Goal: Information Seeking & Learning: Learn about a topic

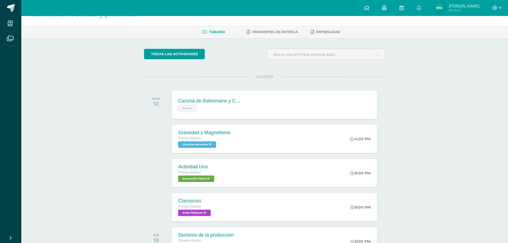
scroll to position [27, 0]
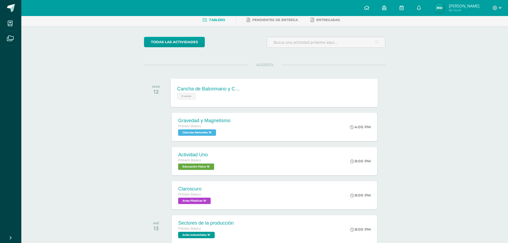
click at [279, 94] on div "Cancha de Balonmano y Contenido Evento Cancha de Balonmano y Contenido Evento C…" at bounding box center [274, 92] width 207 height 29
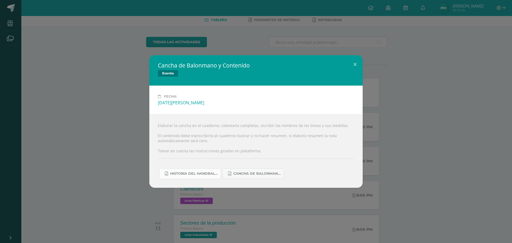
click at [209, 175] on span "Historia del handball.docx" at bounding box center [194, 173] width 48 height 4
click at [277, 172] on span "Cancha de Balonmano.docx" at bounding box center [257, 173] width 48 height 4
click at [354, 67] on button at bounding box center [355, 64] width 15 height 18
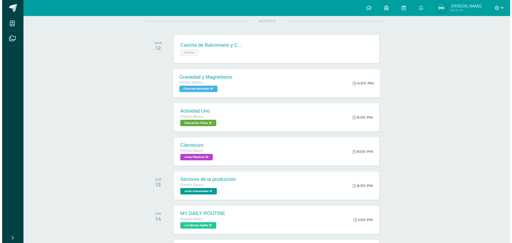
scroll to position [80, 0]
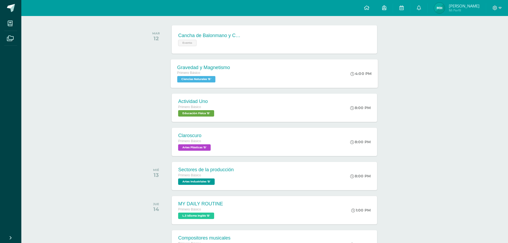
click at [232, 78] on div "Gravedad y Magnetismo Primero Básico Ciencias Naturales 'B'" at bounding box center [204, 73] width 66 height 29
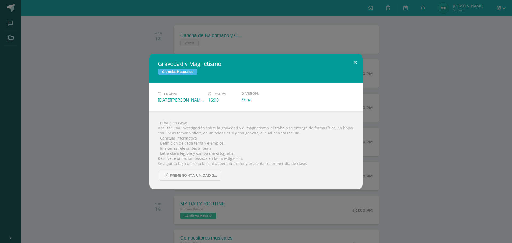
click at [354, 59] on button at bounding box center [355, 63] width 15 height 18
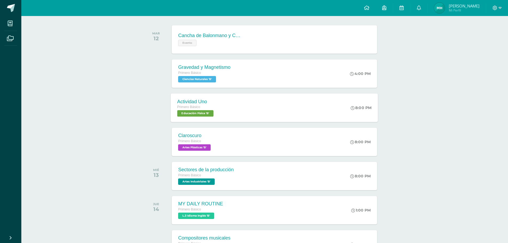
click at [276, 113] on div "Actividad Uno Primero Básico Educación Física 'B' 8:00 PM Actividad Uno Educaci…" at bounding box center [274, 107] width 207 height 29
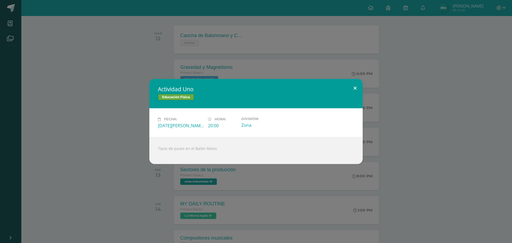
click at [356, 88] on button at bounding box center [355, 88] width 15 height 18
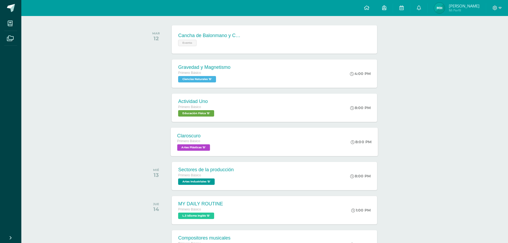
click at [293, 145] on div "Claroscuro Primero Básico Artes Plásticas 'B' 8:00 PM [GEOGRAPHIC_DATA] Artes P…" at bounding box center [274, 141] width 207 height 29
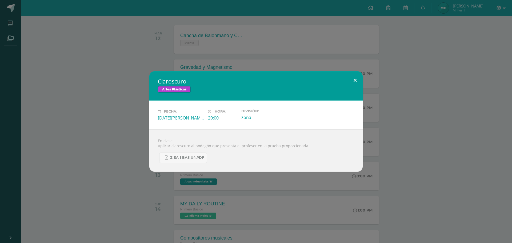
click at [358, 80] on button at bounding box center [355, 80] width 15 height 18
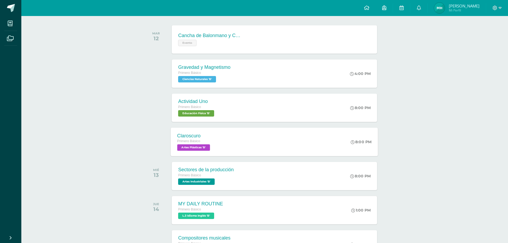
click at [229, 146] on div "Claroscuro Primero Básico Artes Plásticas 'B' 8:00 PM [GEOGRAPHIC_DATA] Artes P…" at bounding box center [274, 141] width 207 height 29
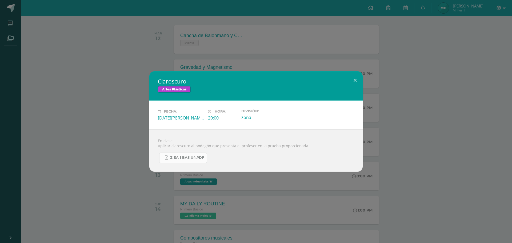
click at [200, 160] on link "Z eA 1 Bas U4.pdf" at bounding box center [183, 158] width 48 height 10
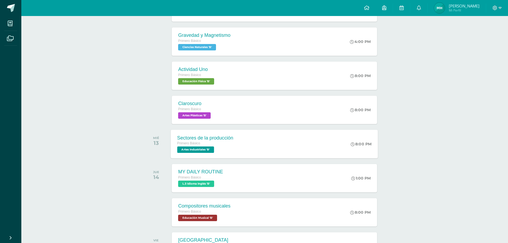
scroll to position [148, 0]
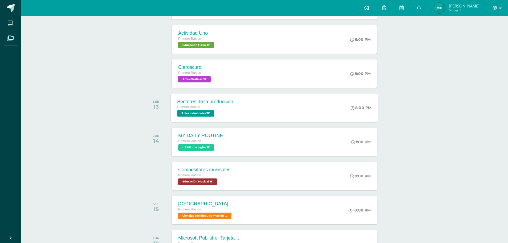
click at [257, 101] on div "Sectores de la producción Primero Básico Artes Industriales 'B' 8:00 PM Sectore…" at bounding box center [274, 107] width 207 height 29
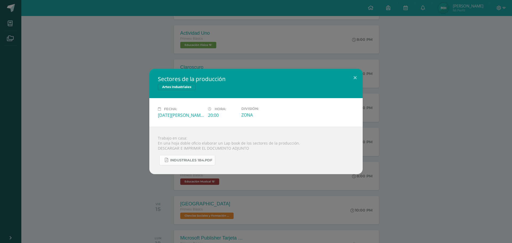
click at [205, 158] on span "INDUSTRIALES 1B4.pdf" at bounding box center [191, 160] width 42 height 4
click at [351, 74] on button at bounding box center [355, 78] width 15 height 18
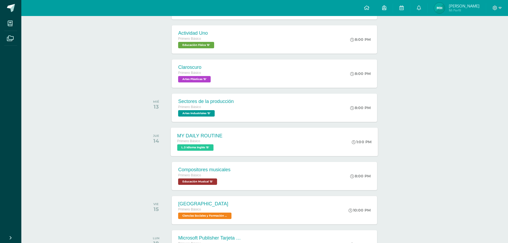
click at [286, 141] on div "MY DAILY ROUTINE Primero Básico L.3 Idioma Inglés 'B' 1:00 PM MY DAILY ROUTINE …" at bounding box center [274, 141] width 207 height 29
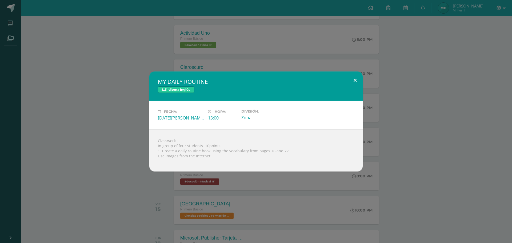
click at [356, 83] on button at bounding box center [355, 80] width 15 height 18
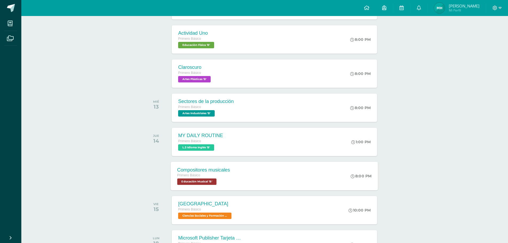
click at [256, 185] on div "Compositores musicales Primero Básico Educación Musical 'B' 8:00 PM Compositore…" at bounding box center [274, 176] width 207 height 29
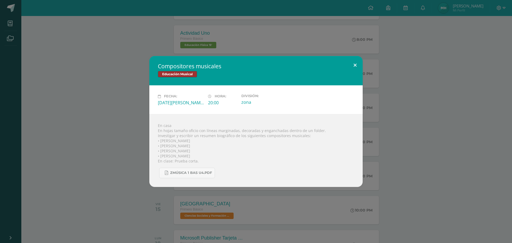
click at [354, 61] on button at bounding box center [355, 65] width 15 height 18
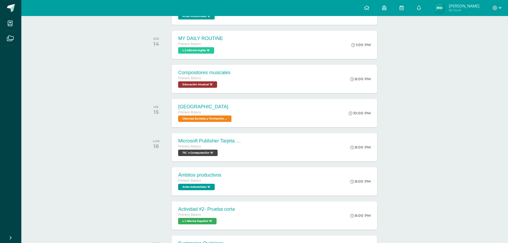
scroll to position [255, 0]
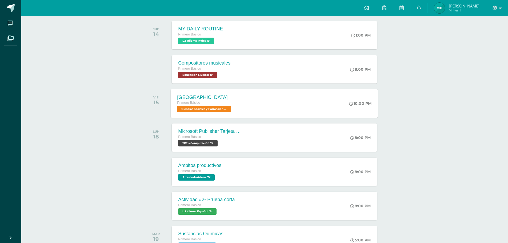
click at [246, 102] on div "Egipto Primero Básico Ciencias Sociales y Formación Ciudadana 'B' 10:00 PM Egip…" at bounding box center [274, 103] width 207 height 29
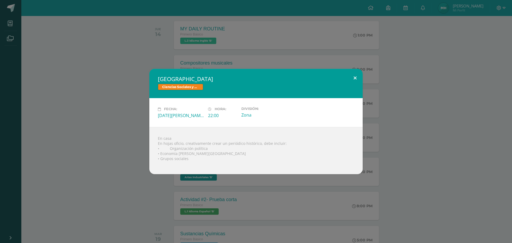
click at [352, 77] on button at bounding box center [355, 78] width 15 height 18
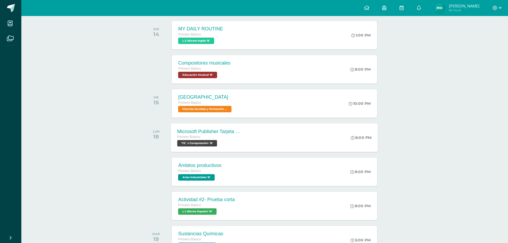
click at [283, 131] on div "Microsoft Publisher Tarjeta de Presentación Primero Básico TIC´s Computación 'B…" at bounding box center [274, 137] width 207 height 29
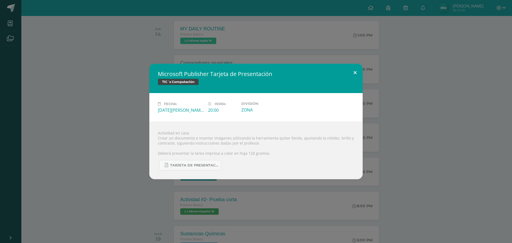
click at [355, 72] on button at bounding box center [355, 73] width 15 height 18
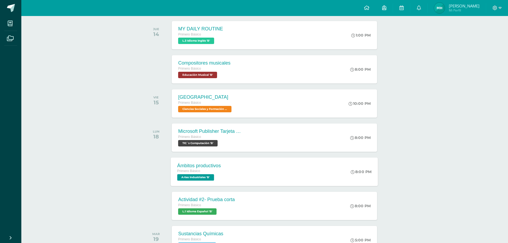
click at [245, 165] on div "Ámbitos productivos Primero Básico Artes Industriales 'B' 8:00 PM Ámbitos produ…" at bounding box center [274, 171] width 207 height 29
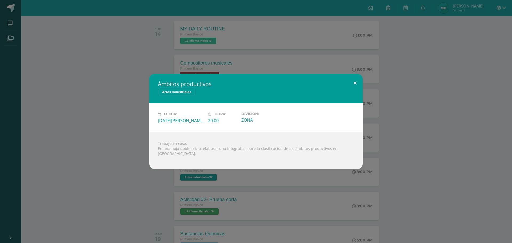
click at [357, 86] on button at bounding box center [355, 83] width 15 height 18
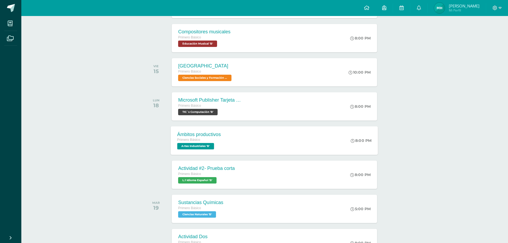
scroll to position [362, 0]
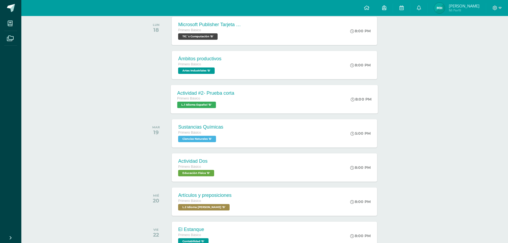
click at [269, 103] on div "Actividad #2- Prueba corta Primero Básico L.1 Idioma Español 'B' 8:00 PM Activi…" at bounding box center [274, 99] width 207 height 29
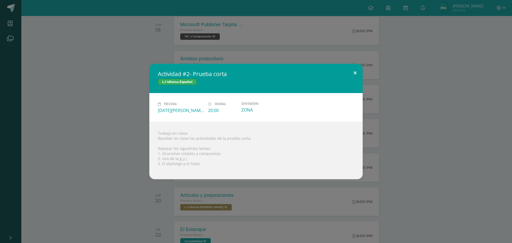
click at [357, 71] on button at bounding box center [355, 73] width 15 height 18
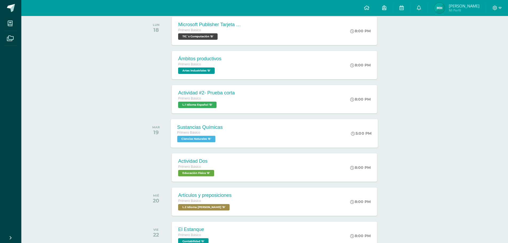
click at [218, 138] on div "Primero Básico Ciencias Naturales 'B'" at bounding box center [200, 136] width 46 height 12
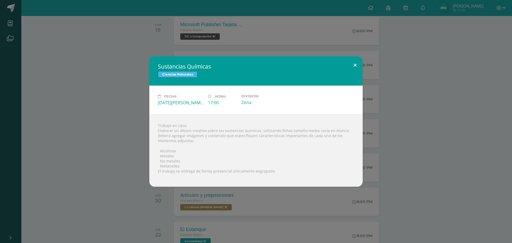
click at [355, 65] on button at bounding box center [355, 65] width 15 height 18
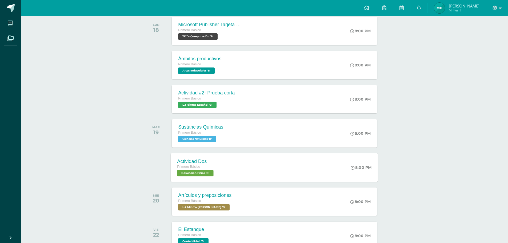
click at [261, 167] on div "Actividad Dos Primero Básico Educación Física 'B' 8:00 PM Actividad Dos Educaci…" at bounding box center [274, 167] width 207 height 29
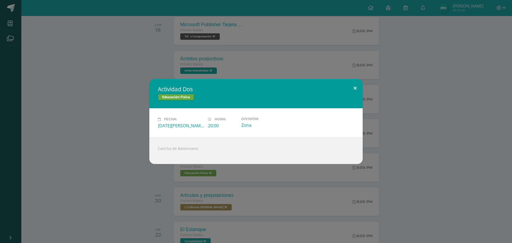
click at [356, 84] on button at bounding box center [355, 88] width 15 height 18
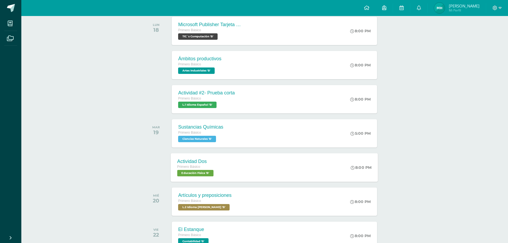
click at [265, 176] on div "Actividad Dos Primero Básico Educación Física 'B' 8:00 PM Actividad Dos Educaci…" at bounding box center [274, 167] width 207 height 29
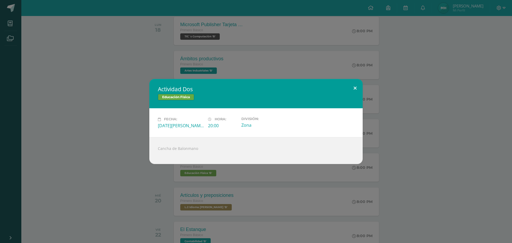
click at [358, 87] on button at bounding box center [355, 88] width 15 height 18
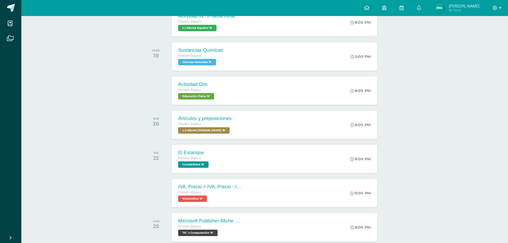
scroll to position [442, 0]
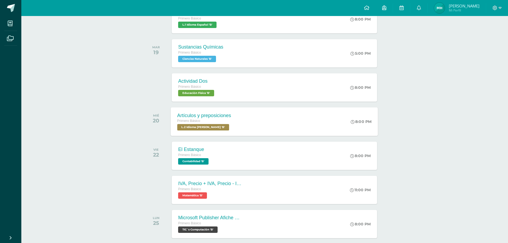
click at [237, 127] on div "Artículos y preposiciones Primero Básico L.2 Idioma Maya Kaqchikel 'B'" at bounding box center [204, 121] width 67 height 29
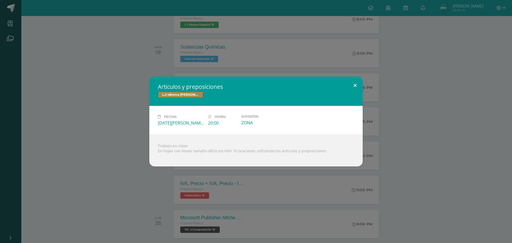
click at [357, 81] on button at bounding box center [355, 86] width 15 height 18
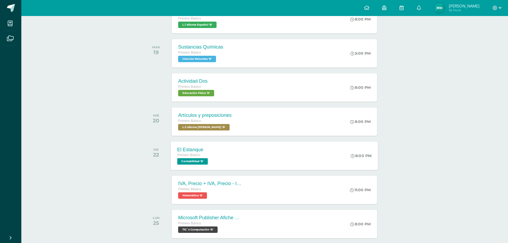
click at [277, 157] on div "El Estanque Primero Básico Contabilidad 'B' 8:00 PM El Estanque Contabilidad Ca…" at bounding box center [274, 155] width 207 height 29
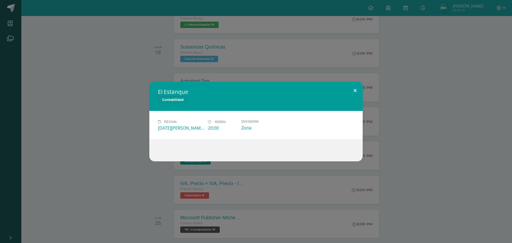
click at [357, 92] on button at bounding box center [355, 91] width 15 height 18
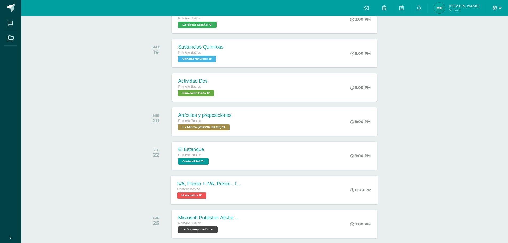
click at [220, 188] on div "Primero Básico" at bounding box center [209, 189] width 65 height 6
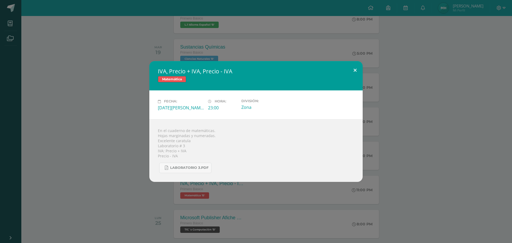
click at [356, 69] on button at bounding box center [355, 70] width 15 height 18
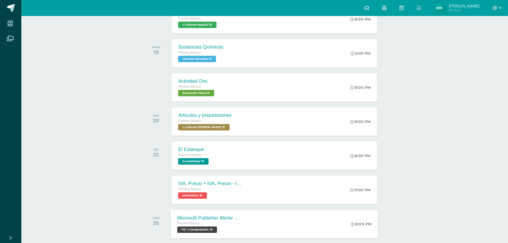
scroll to position [522, 0]
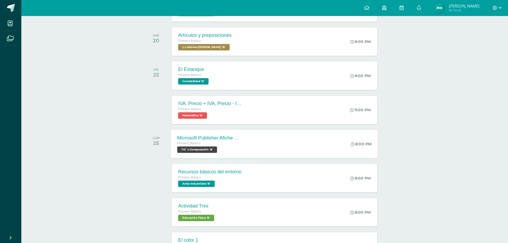
click at [249, 153] on div "Microsoft Publisher Afiche Publicitario Primero Básico TIC´s Computación 'B' 8:…" at bounding box center [274, 144] width 207 height 29
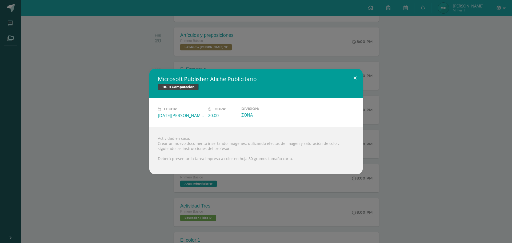
click at [353, 76] on button at bounding box center [355, 78] width 15 height 18
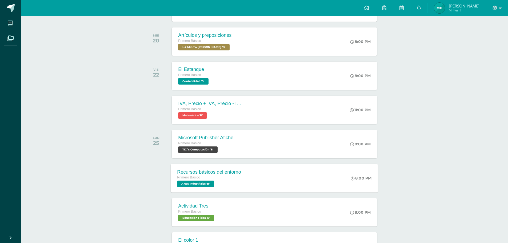
click at [266, 180] on div "Recursos básicos del entorno Primero Básico Artes Industriales 'B' 8:00 PM Recu…" at bounding box center [274, 178] width 207 height 29
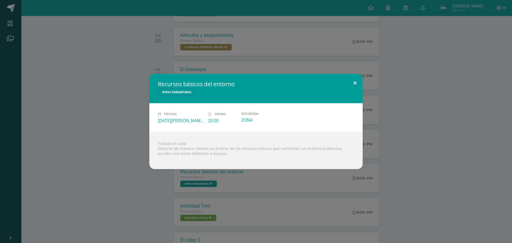
click at [354, 84] on button at bounding box center [355, 83] width 15 height 18
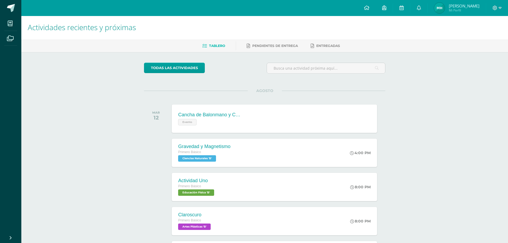
scroll to position [0, 0]
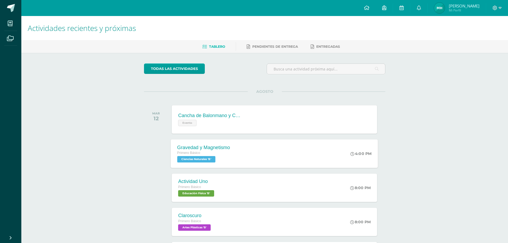
click at [252, 156] on div "Gravedad y Magnetismo Primero Básico Ciencias Naturales 'B' 4:00 PM Gravedad y …" at bounding box center [274, 153] width 207 height 29
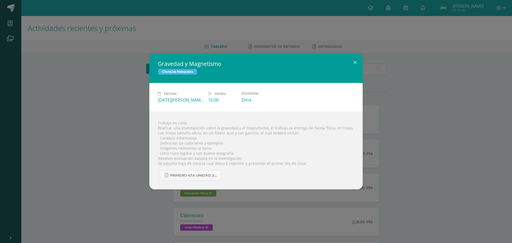
click at [338, 45] on div "Gravedad y Magnetismo Ciencias Naturales Fecha: Martes 12 de Agosto Hora: 16:00…" at bounding box center [256, 121] width 512 height 243
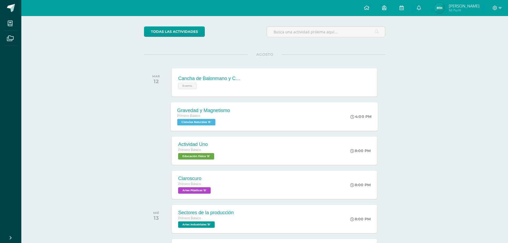
scroll to position [80, 0]
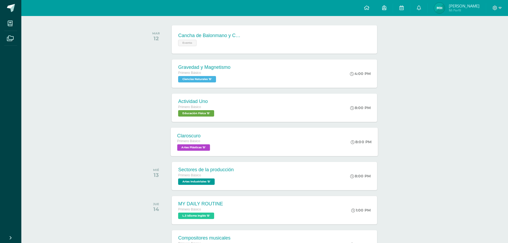
click at [276, 138] on div "Claroscuro Primero Básico Artes Plásticas 'B' 8:00 PM [GEOGRAPHIC_DATA] Artes P…" at bounding box center [274, 141] width 207 height 29
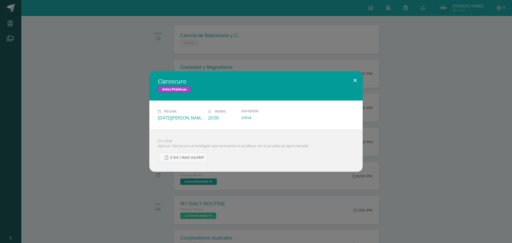
click at [352, 81] on button at bounding box center [355, 80] width 15 height 18
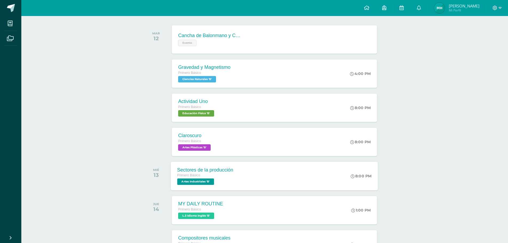
click at [282, 186] on div "Sectores de la producción Primero Básico Artes Industriales 'B' 8:00 PM Sectore…" at bounding box center [274, 176] width 207 height 29
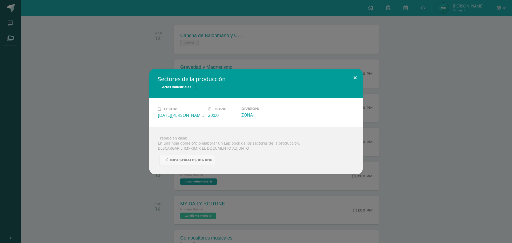
click at [354, 77] on button at bounding box center [355, 78] width 15 height 18
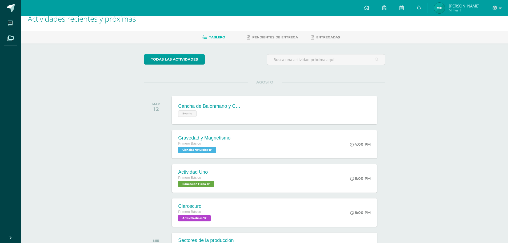
scroll to position [0, 0]
